Goal: Task Accomplishment & Management: Manage account settings

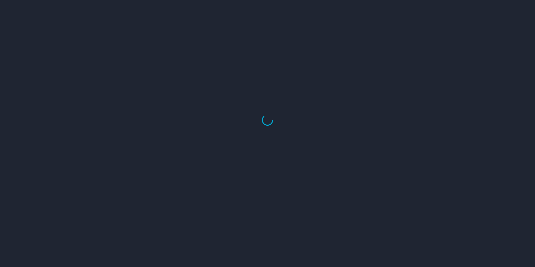
select select "US"
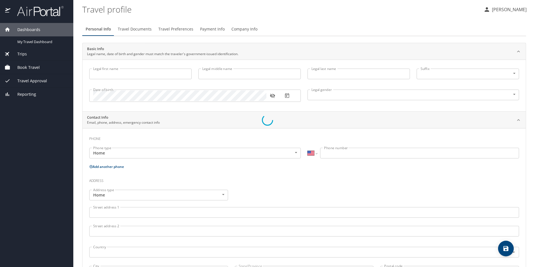
type input "Cynthia"
type input "Sarahi"
type input "Amador"
type input "Female"
select select "MX"
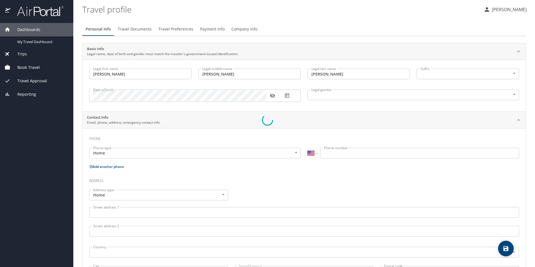
select select "MX"
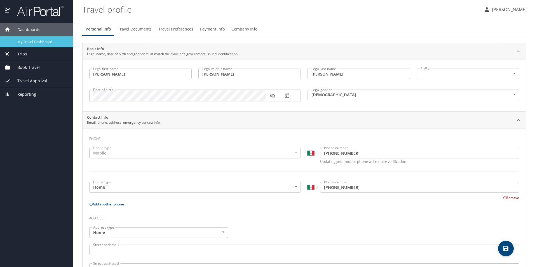
click at [43, 42] on span "My Travel Dashboard" at bounding box center [41, 41] width 49 height 5
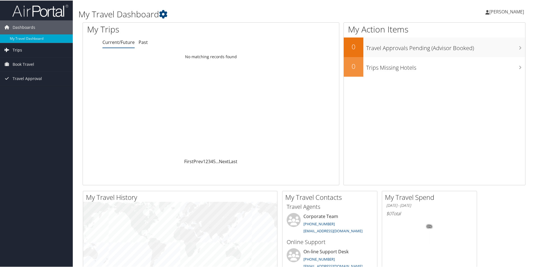
click at [21, 46] on span "Trips" at bounding box center [18, 50] width 10 height 14
click at [35, 63] on link "Current/Future Trips" at bounding box center [36, 61] width 73 height 8
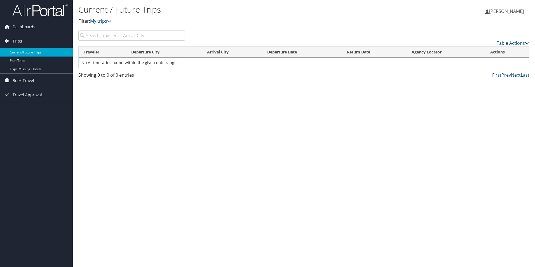
click at [25, 41] on link "Trips" at bounding box center [36, 41] width 73 height 14
click at [24, 41] on link "Trips" at bounding box center [36, 41] width 73 height 14
click at [22, 81] on span "Book Travel" at bounding box center [24, 81] width 22 height 14
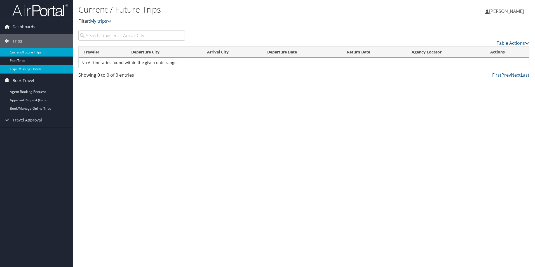
click at [42, 67] on link "Trips Missing Hotels" at bounding box center [36, 69] width 73 height 8
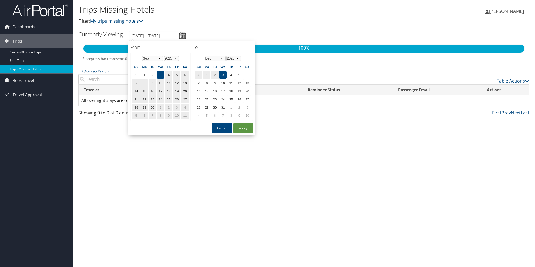
click at [180, 32] on input "[DATE] - [DATE]" at bounding box center [158, 36] width 59 height 10
click at [151, 107] on td "30" at bounding box center [153, 108] width 8 height 8
click at [177, 107] on td "3" at bounding box center [177, 108] width 8 height 8
click at [153, 74] on td "30" at bounding box center [153, 75] width 8 height 8
click at [223, 58] on select "Jan Feb Mar Apr May Jun [DATE] Aug Sep Oct Nov Dec" at bounding box center [215, 58] width 21 height 5
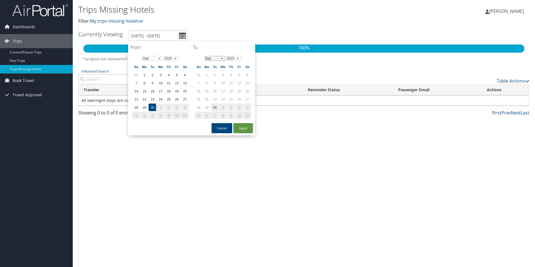
click at [223, 60] on select "Jan Feb Mar Apr May Jun Jul Aug Sep Oct Nov Dec" at bounding box center [215, 58] width 21 height 5
click at [238, 72] on td "3" at bounding box center [239, 75] width 8 height 8
click at [244, 125] on button "Apply" at bounding box center [243, 128] width 20 height 10
type input "9/30/2025 - 10/3/2025"
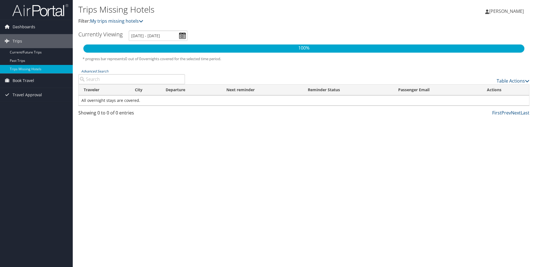
click at [145, 76] on input "Advanced Search" at bounding box center [131, 79] width 107 height 10
click at [92, 78] on input "Advanced Search" at bounding box center [131, 79] width 107 height 10
click at [154, 47] on p "100%" at bounding box center [303, 48] width 441 height 7
click at [131, 82] on input "Advanced Search" at bounding box center [131, 79] width 107 height 10
type input "t"
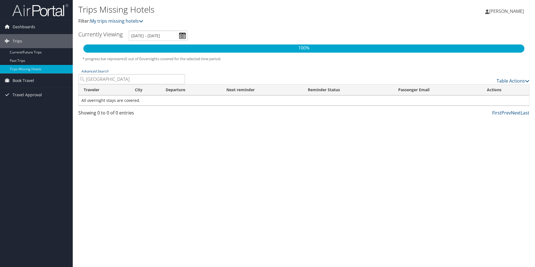
click at [125, 99] on td "All overnight stays are covered." at bounding box center [304, 100] width 451 height 10
click at [509, 78] on link "Table Actions" at bounding box center [513, 81] width 33 height 6
click at [327, 155] on div at bounding box center [267, 133] width 535 height 267
click at [114, 78] on input "nashville" at bounding box center [131, 79] width 107 height 10
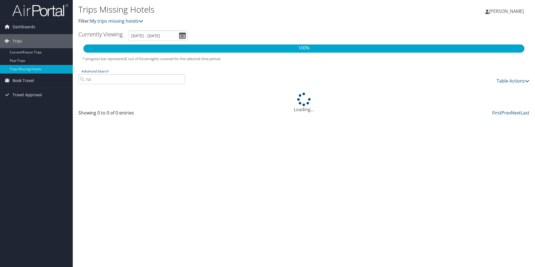
type input "n"
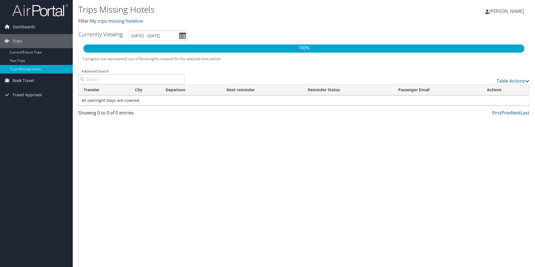
click at [93, 93] on th "Traveler" at bounding box center [104, 90] width 51 height 11
click at [32, 94] on span "Travel Approval" at bounding box center [27, 95] width 29 height 14
click at [141, 22] on icon at bounding box center [141, 21] width 4 height 4
click at [107, 80] on input "Advanced Search" at bounding box center [131, 79] width 107 height 10
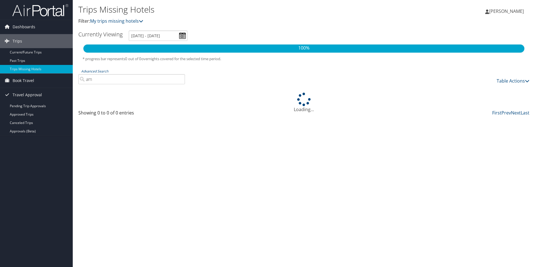
type input "a"
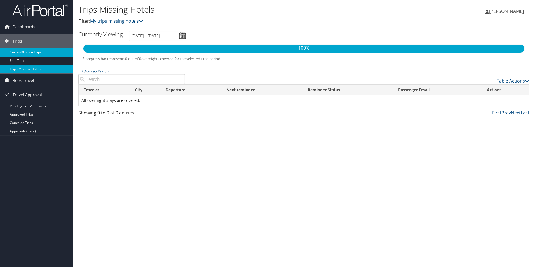
click at [39, 53] on link "Current/Future Trips" at bounding box center [36, 52] width 73 height 8
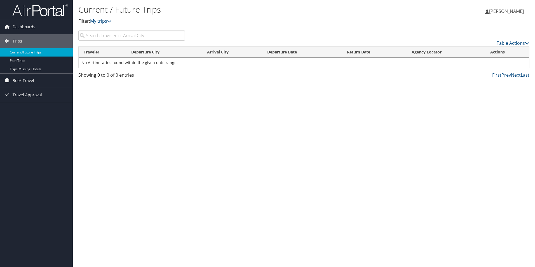
click at [163, 34] on input "search" at bounding box center [131, 36] width 107 height 10
type input "nashville"
click at [220, 216] on div "Current / Future Trips Filter: My trips Cynthia Amador Cynthia Amador My Settin…" at bounding box center [304, 133] width 462 height 267
click at [27, 78] on span "Book Travel" at bounding box center [24, 81] width 22 height 14
click at [46, 91] on link "Agent Booking Request" at bounding box center [36, 92] width 73 height 8
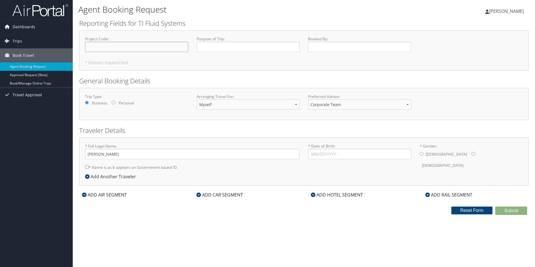
click at [153, 47] on input "Project Code : Required" at bounding box center [136, 47] width 103 height 10
click at [25, 43] on link "Trips" at bounding box center [36, 41] width 73 height 14
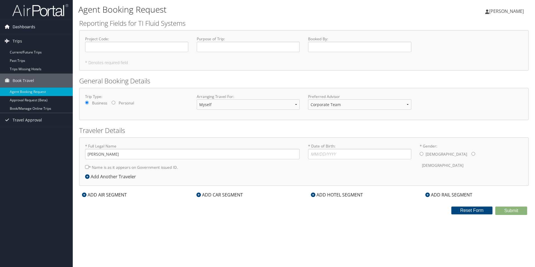
click at [18, 24] on span "Dashboards" at bounding box center [24, 27] width 23 height 14
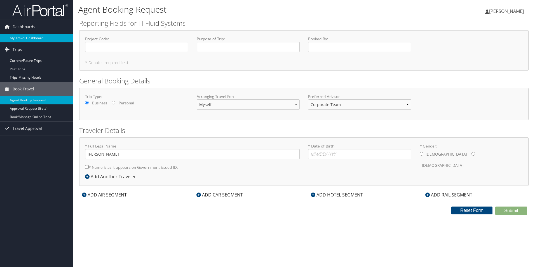
click at [26, 37] on link "My Travel Dashboard" at bounding box center [36, 38] width 73 height 8
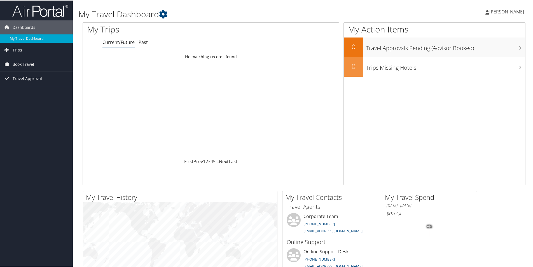
click at [216, 160] on span "…" at bounding box center [217, 161] width 3 height 6
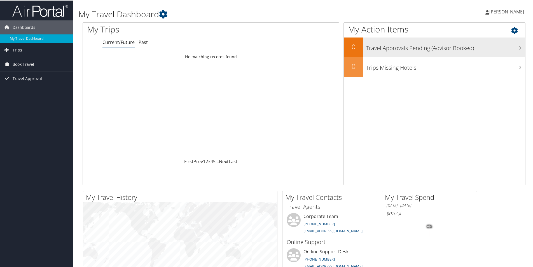
click at [407, 46] on h3 "Travel Approvals Pending (Advisor Booked)" at bounding box center [445, 46] width 159 height 11
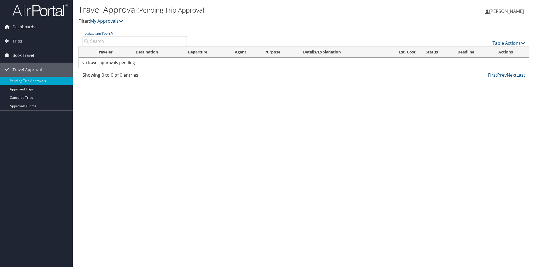
click at [165, 42] on input "Advanced Search" at bounding box center [135, 41] width 104 height 10
type input "n"
click at [203, 120] on div "Travel Approval: Pending Trip Approval Filter: My Approvals Cynthia Amador Cynt…" at bounding box center [304, 133] width 462 height 267
click at [26, 24] on span "Dashboards" at bounding box center [24, 27] width 23 height 14
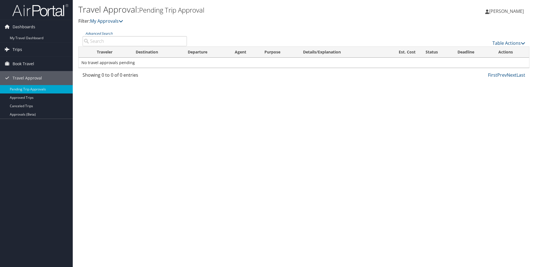
click at [24, 48] on link "Trips" at bounding box center [36, 50] width 73 height 14
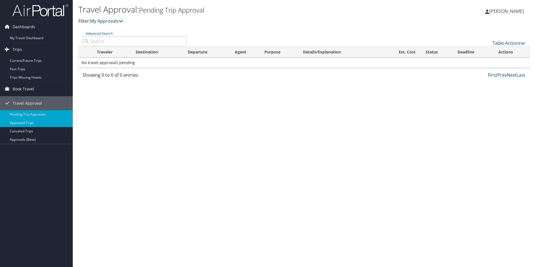
click at [43, 123] on link "Approved Trips" at bounding box center [36, 123] width 73 height 8
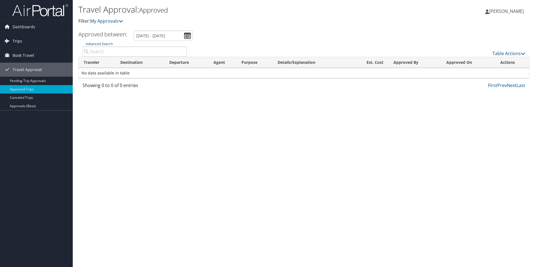
click at [29, 40] on link "Trips" at bounding box center [36, 41] width 73 height 14
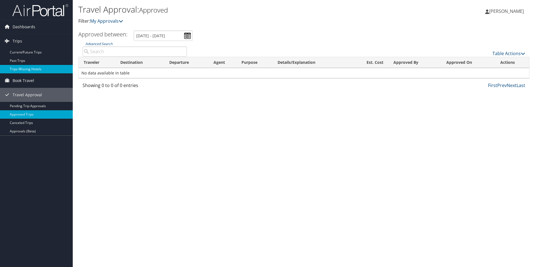
click at [39, 69] on link "Trips Missing Hotels" at bounding box center [36, 69] width 73 height 8
